Goal: Book appointment/travel/reservation

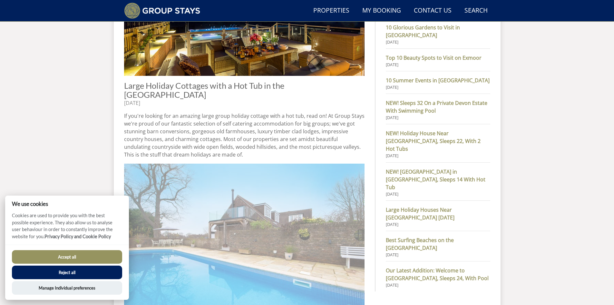
scroll to position [372, 0]
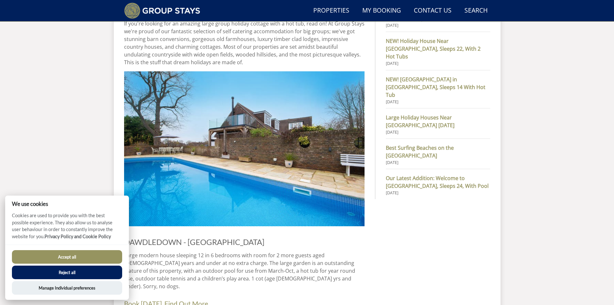
click at [64, 256] on button "Accept all" at bounding box center [67, 257] width 110 height 14
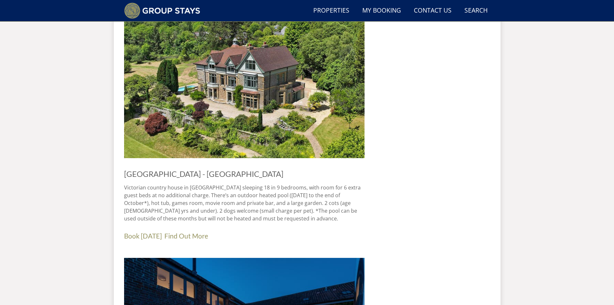
scroll to position [694, 0]
click at [165, 231] on link "Find Out More" at bounding box center [186, 235] width 44 height 8
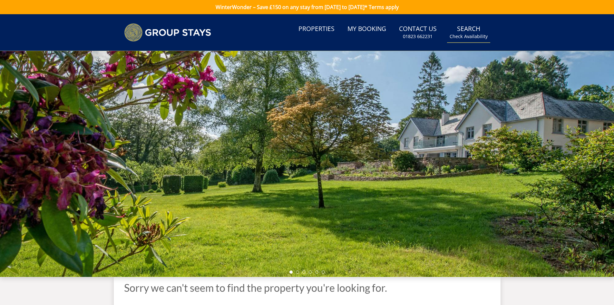
click at [474, 31] on link "Search Check Availability" at bounding box center [468, 32] width 43 height 21
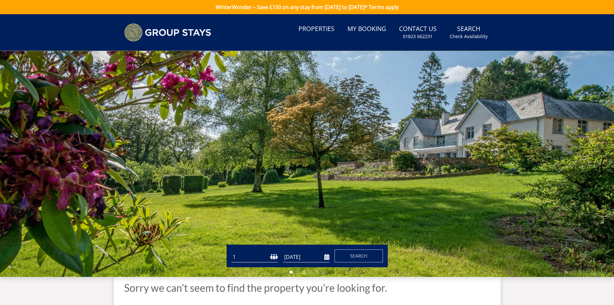
click at [277, 256] on select "1 2 3 4 5 6 7 8 9 10 11 12 13 14 15 16 17 18 19 20 21 22 23 24 25 26 27 28 29 3…" at bounding box center [254, 256] width 46 height 11
select select "6"
click at [231, 251] on select "1 2 3 4 5 6 7 8 9 10 11 12 13 14 15 16 17 18 19 20 21 22 23 24 25 26 27 28 29 3…" at bounding box center [254, 256] width 46 height 11
click at [297, 261] on input "[DATE]" at bounding box center [306, 256] width 46 height 11
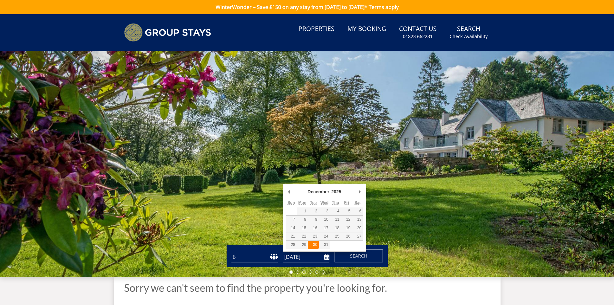
type input "[DATE]"
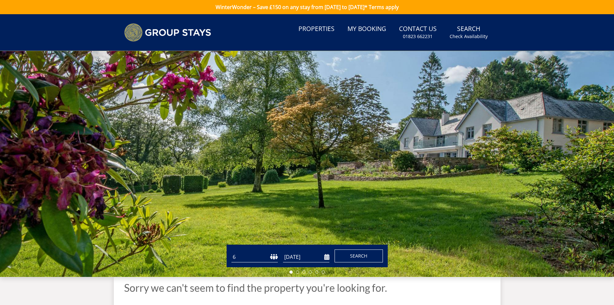
click at [355, 255] on span "Search" at bounding box center [358, 255] width 17 height 6
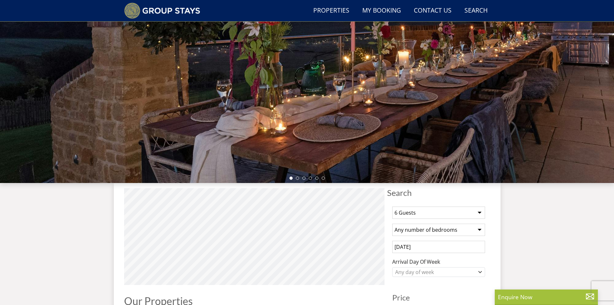
scroll to position [146, 0]
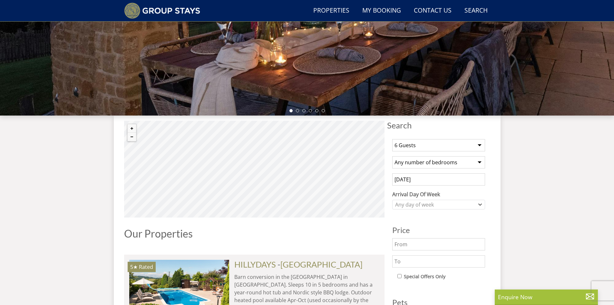
click at [434, 162] on select "Any number of bedrooms 1 Bedroom 2 Bedrooms 3 Bedrooms 4 Bedrooms 5 Bedrooms 6 …" at bounding box center [438, 162] width 93 height 12
select select "3"
click at [392, 156] on select "Any number of bedrooms 1 Bedroom 2 Bedrooms 3 Bedrooms 4 Bedrooms 5 Bedrooms 6 …" at bounding box center [438, 162] width 93 height 12
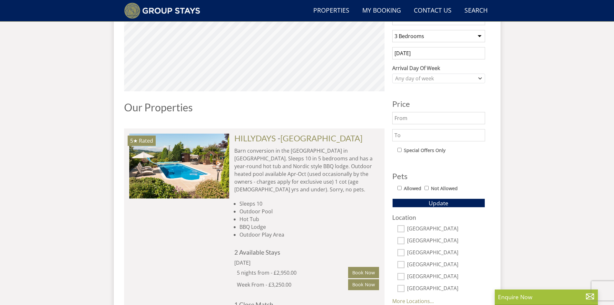
scroll to position [275, 0]
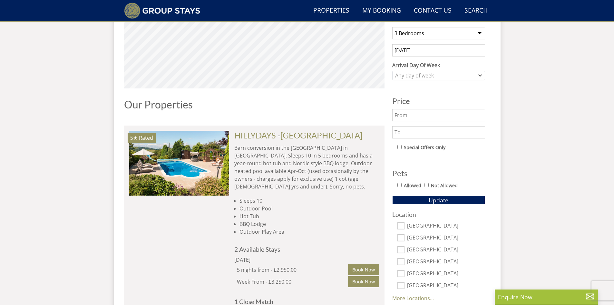
click at [399, 183] on input "Allowed" at bounding box center [399, 185] width 4 height 4
checkbox input "true"
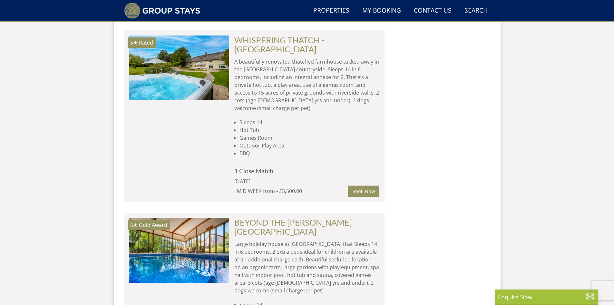
scroll to position [4014, 0]
select select "6"
